Goal: Check status

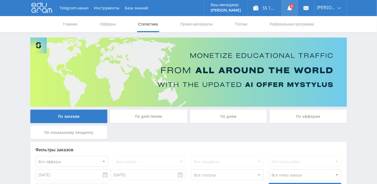
click at [298, 8] on link at bounding box center [290, 8] width 16 height 16
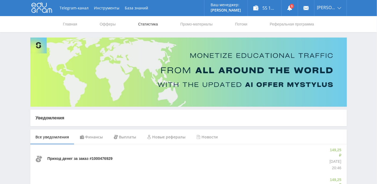
click at [148, 22] on link "Статистика" at bounding box center [148, 24] width 21 height 16
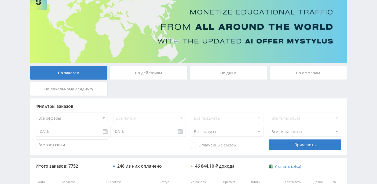
scroll to position [71, 0]
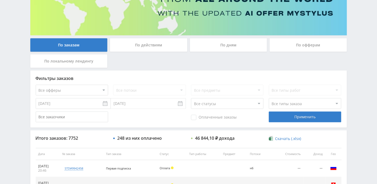
click at [228, 45] on div "По дням" at bounding box center [228, 44] width 77 height 13
click at [0, 0] on input "По дням" at bounding box center [0, 0] width 0 height 0
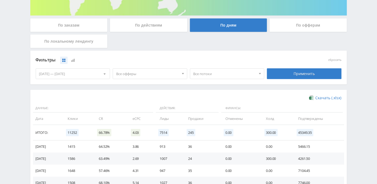
scroll to position [61, 0]
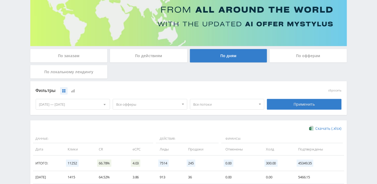
click at [66, 53] on div "По заказам" at bounding box center [68, 55] width 77 height 13
click at [0, 0] on input "По заказам" at bounding box center [0, 0] width 0 height 0
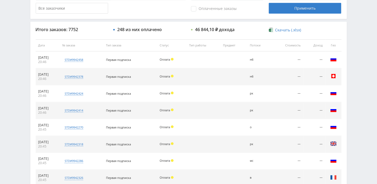
scroll to position [85, 0]
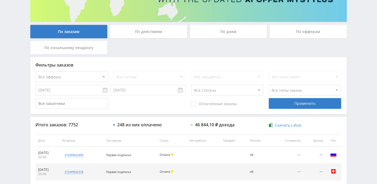
click at [258, 87] on select "Все статусы В аукционе В работе На гарантии Завершен Возврат Черновик" at bounding box center [227, 90] width 72 height 11
select select "3"
click at [191, 85] on select "Все статусы В аукционе В работе На гарантии Завершен Возврат Черновик" at bounding box center [227, 90] width 72 height 11
click at [306, 103] on div "Применить" at bounding box center [305, 103] width 72 height 11
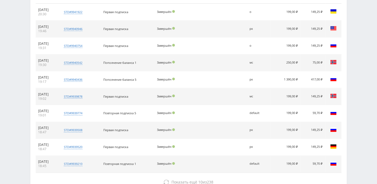
scroll to position [265, 0]
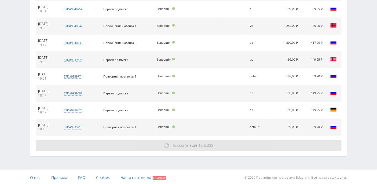
click at [173, 144] on span "Показать ещё" at bounding box center [185, 145] width 26 height 5
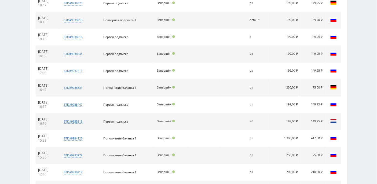
scroll to position [408, 0]
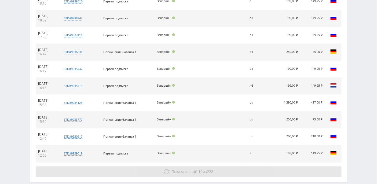
click at [187, 169] on span "Показать ещё" at bounding box center [185, 171] width 26 height 5
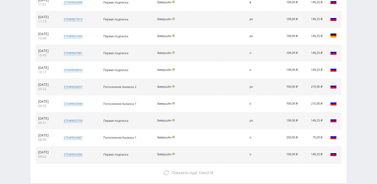
scroll to position [601, 0]
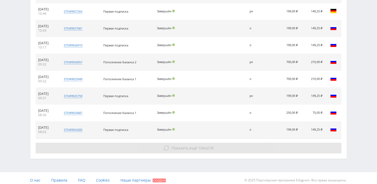
click at [181, 146] on span "Показать ещё" at bounding box center [185, 148] width 26 height 5
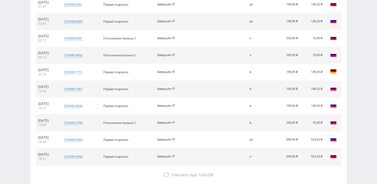
scroll to position [768, 0]
